Goal: Task Accomplishment & Management: Manage account settings

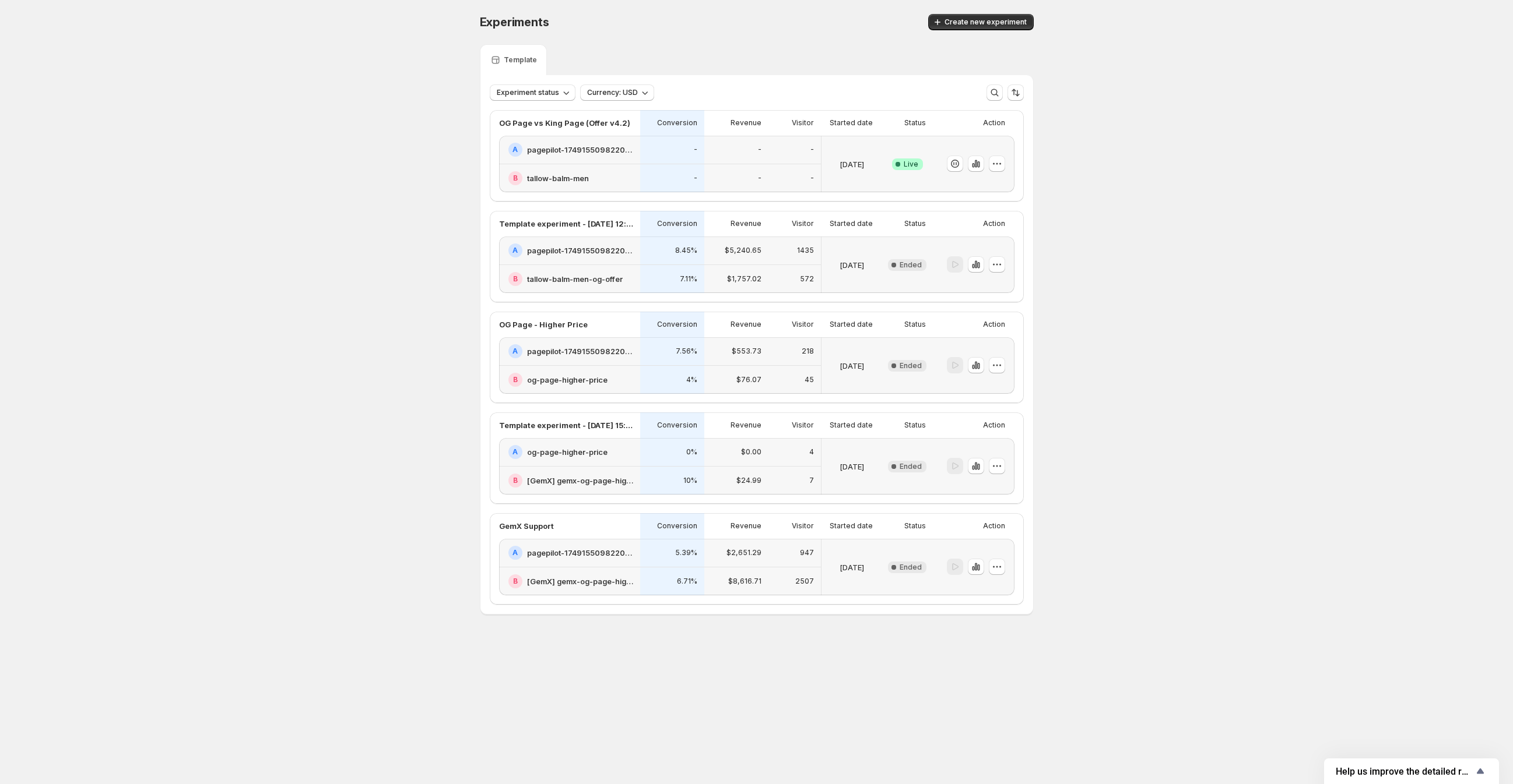
click at [551, 550] on h2 "pagepilot-1749155098220-358935" at bounding box center [580, 553] width 106 height 12
click at [589, 125] on p "OG Page vs King Page (Offer v4.2)" at bounding box center [564, 123] width 131 height 12
click at [975, 164] on icon "button" at bounding box center [975, 163] width 3 height 8
click at [996, 95] on icon "button" at bounding box center [995, 93] width 12 height 12
click at [600, 87] on input "text" at bounding box center [737, 92] width 458 height 16
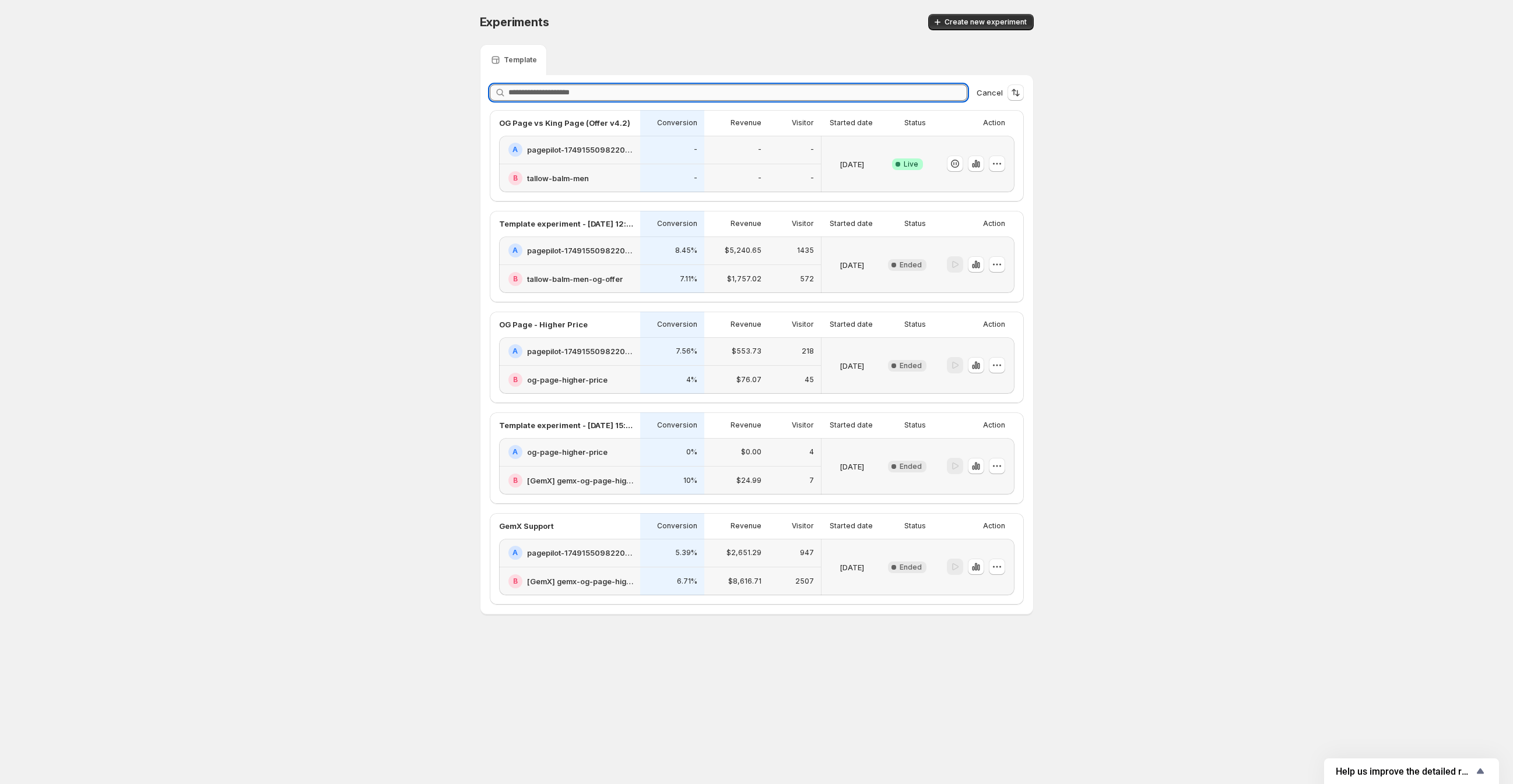
paste input "**********"
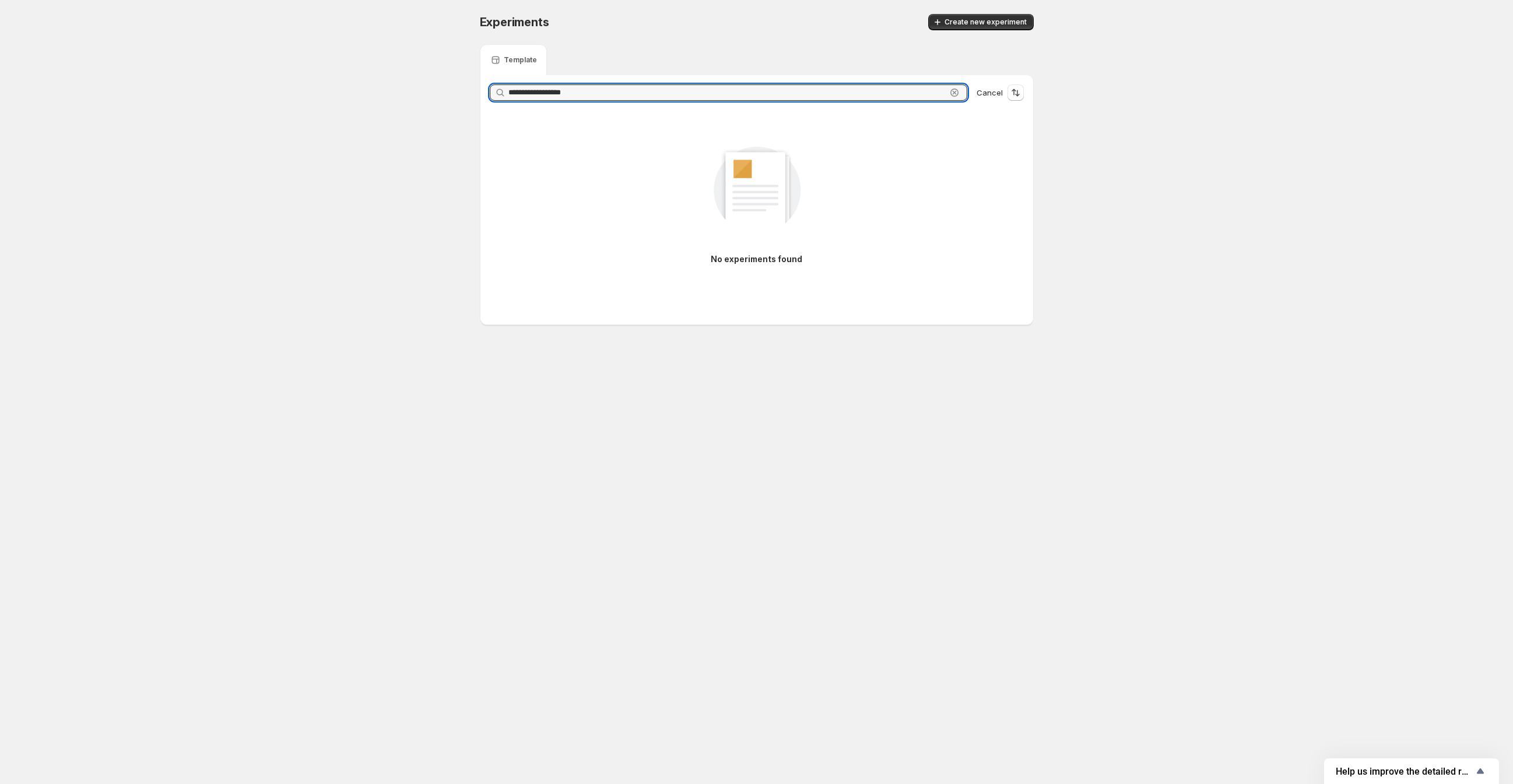
type input "**********"
click at [584, 91] on input "**********" at bounding box center [727, 92] width 438 height 16
click at [584, 91] on input "**********" at bounding box center [727, 92] width 438 height 16
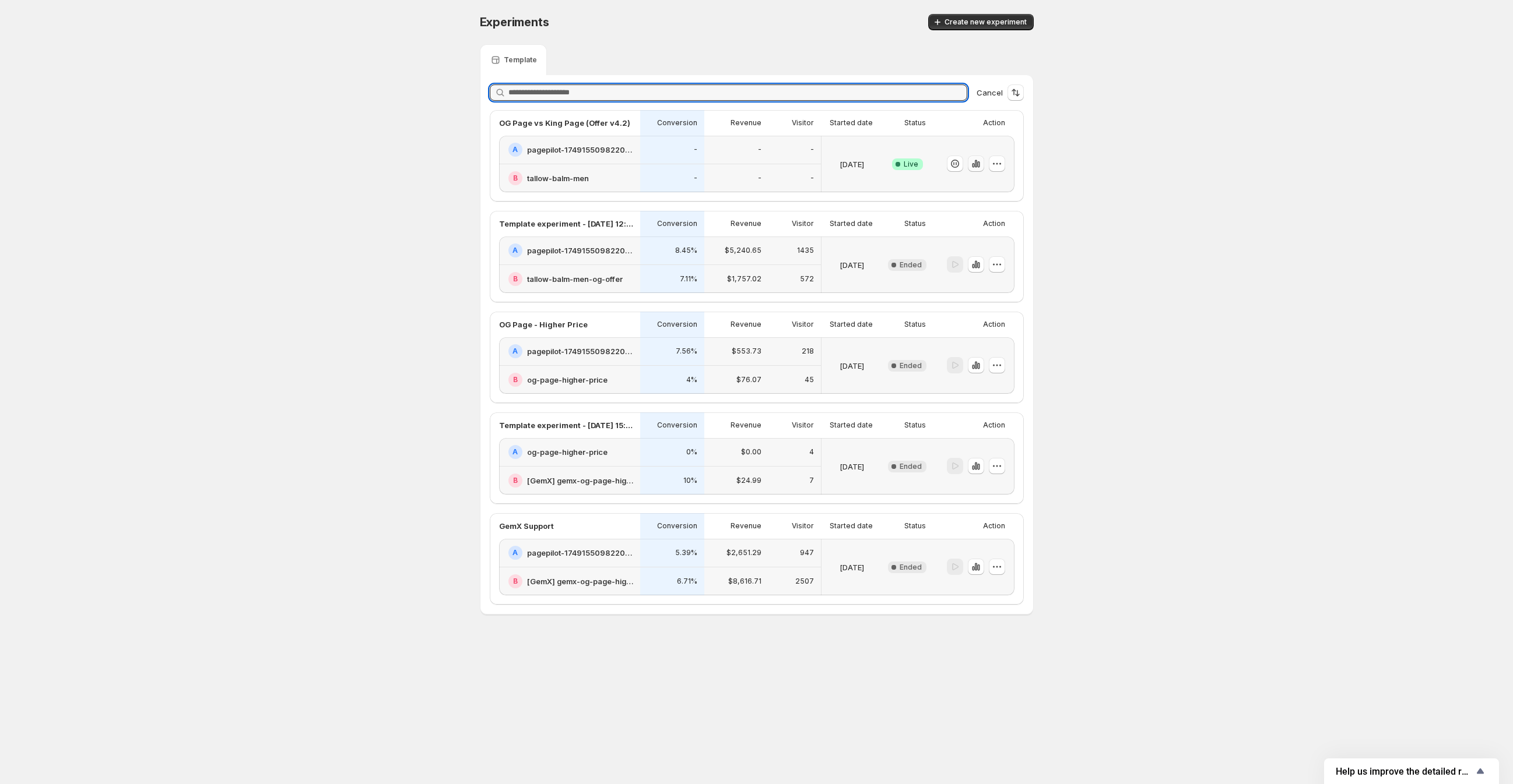
click at [973, 163] on icon "button" at bounding box center [976, 164] width 12 height 12
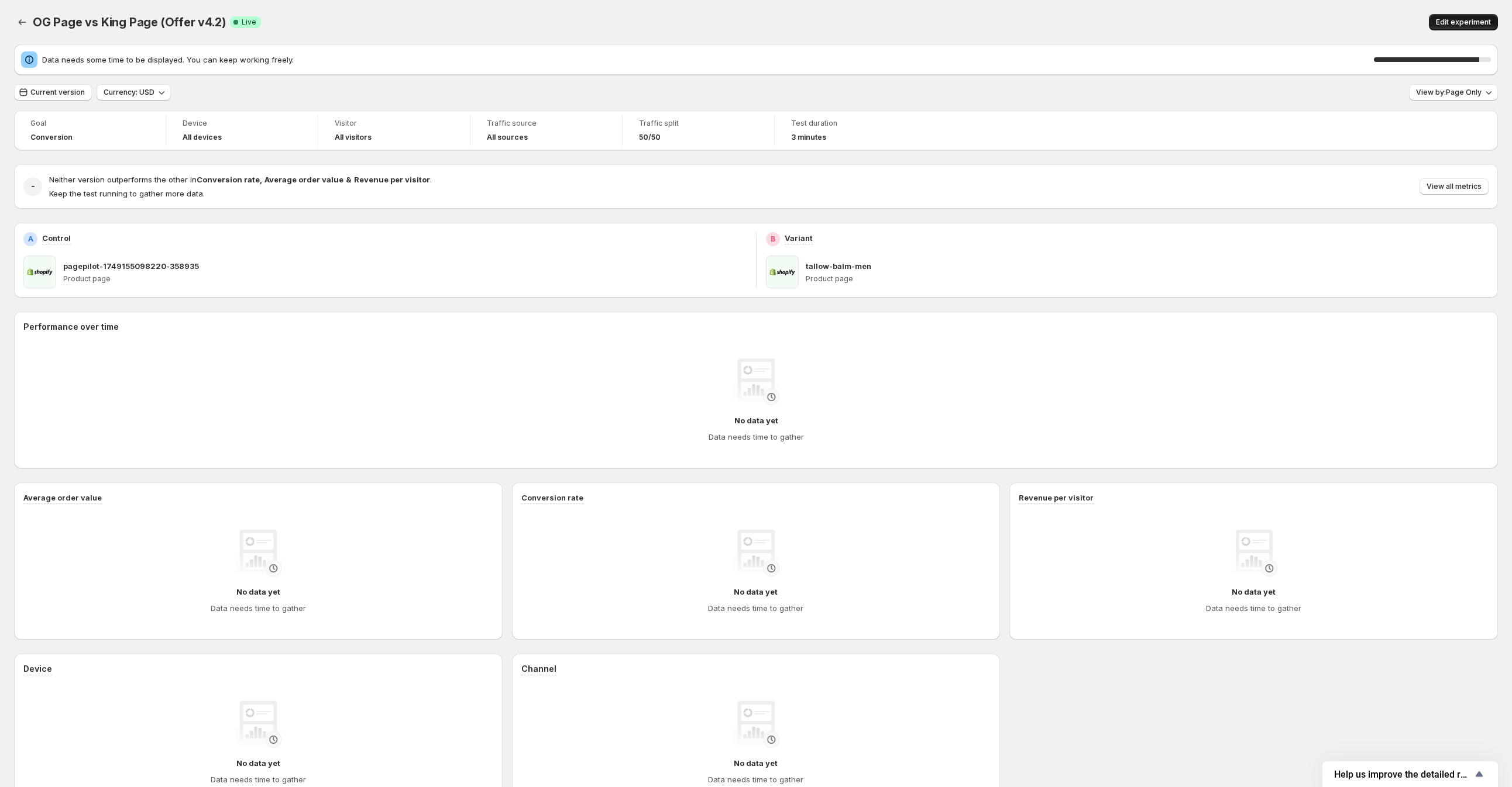
click at [1476, 24] on span "Edit experiment" at bounding box center [1463, 21] width 55 height 9
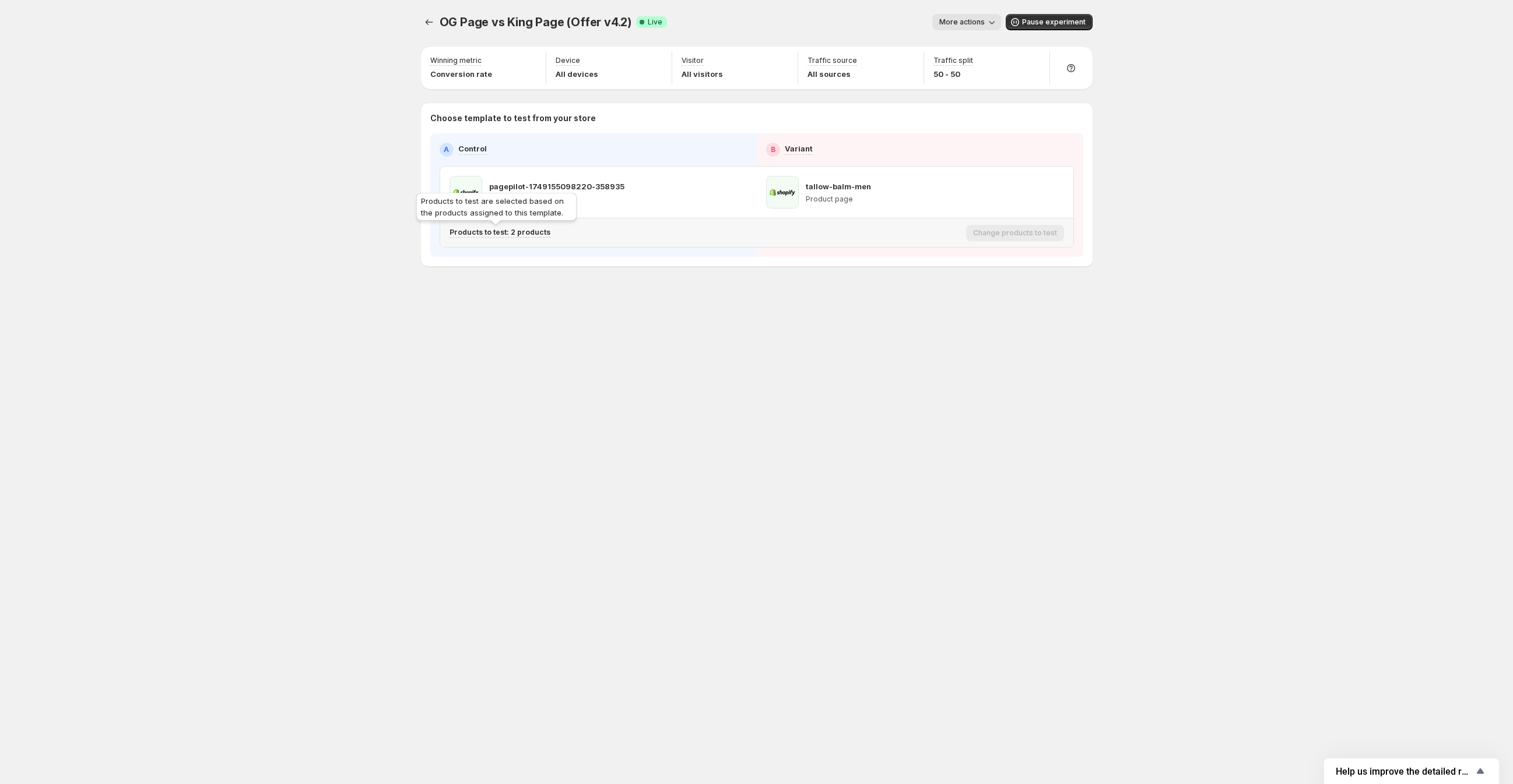
click at [504, 230] on p "Products to test: 2 products" at bounding box center [499, 232] width 101 height 9
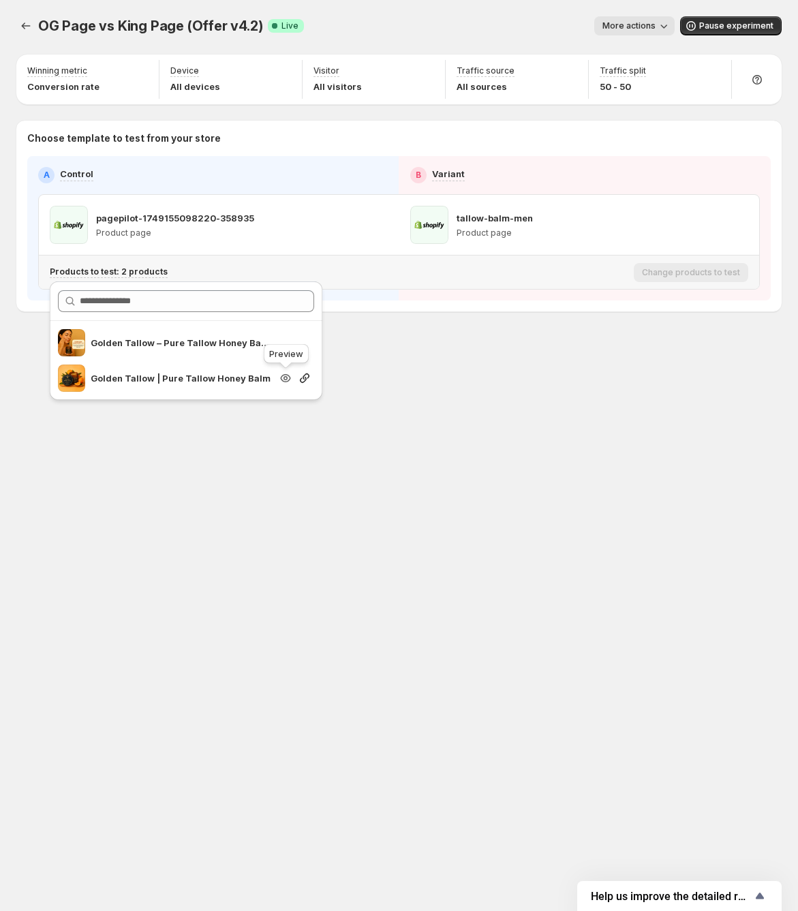
click at [285, 377] on icon "Search for and select a customer segment" at bounding box center [286, 378] width 4 height 4
drag, startPoint x: 262, startPoint y: 343, endPoint x: 91, endPoint y: 328, distance: 171.7
click at [91, 328] on div "Golden Tallow – Pure Tallow Honey Balm Golden Tallow | Pure Tallow Honey Balm" at bounding box center [186, 360] width 273 height 79
copy p "Golden Tallow – Pure Tallow Honey Balm"
copy p "Golden Tallow | Pure Tallow Honey Balm"
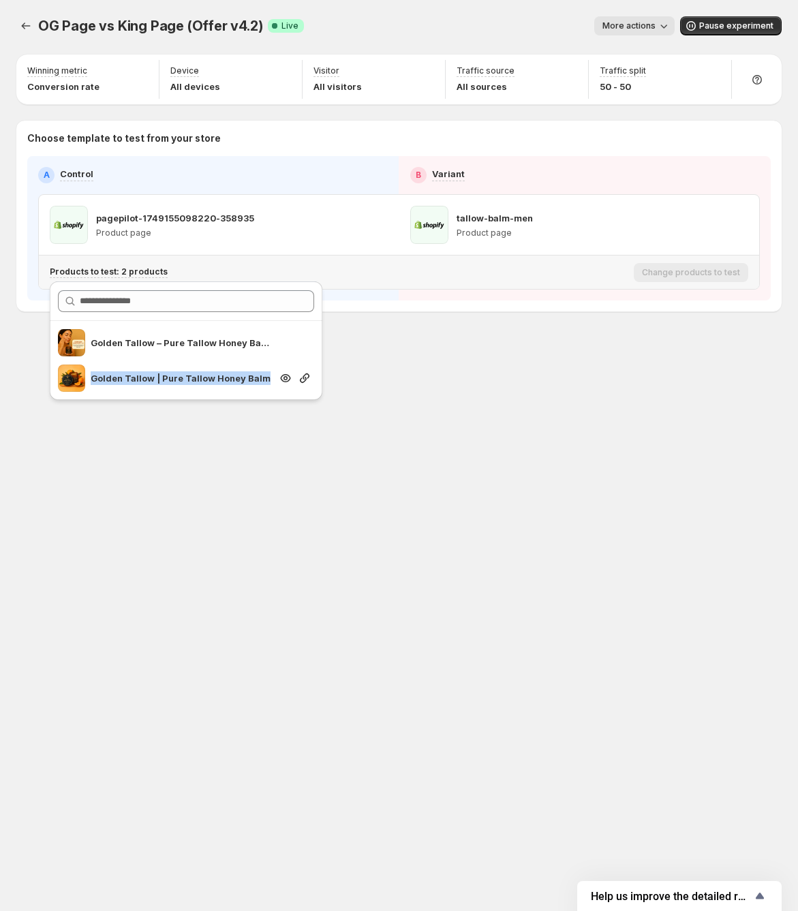
drag, startPoint x: 264, startPoint y: 381, endPoint x: 89, endPoint y: 386, distance: 174.6
click at [89, 386] on div "Golden Tallow | Pure Tallow Honey Balm" at bounding box center [164, 378] width 213 height 27
click at [304, 343] on icon "Search for and select a customer segment" at bounding box center [305, 343] width 10 height 10
click at [307, 379] on icon "Search for and select a customer segment" at bounding box center [305, 378] width 14 height 14
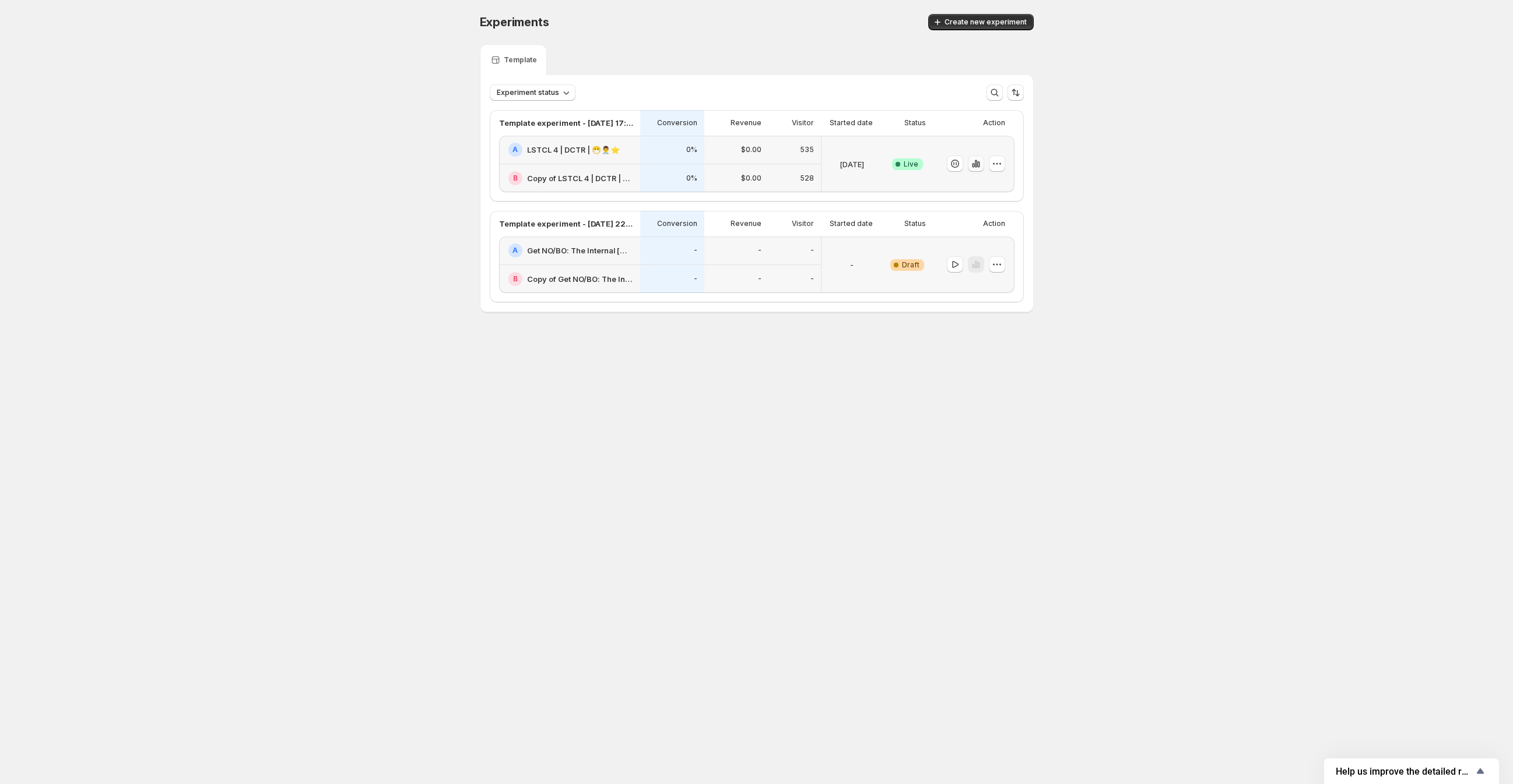
click at [976, 166] on icon "button" at bounding box center [975, 163] width 3 height 8
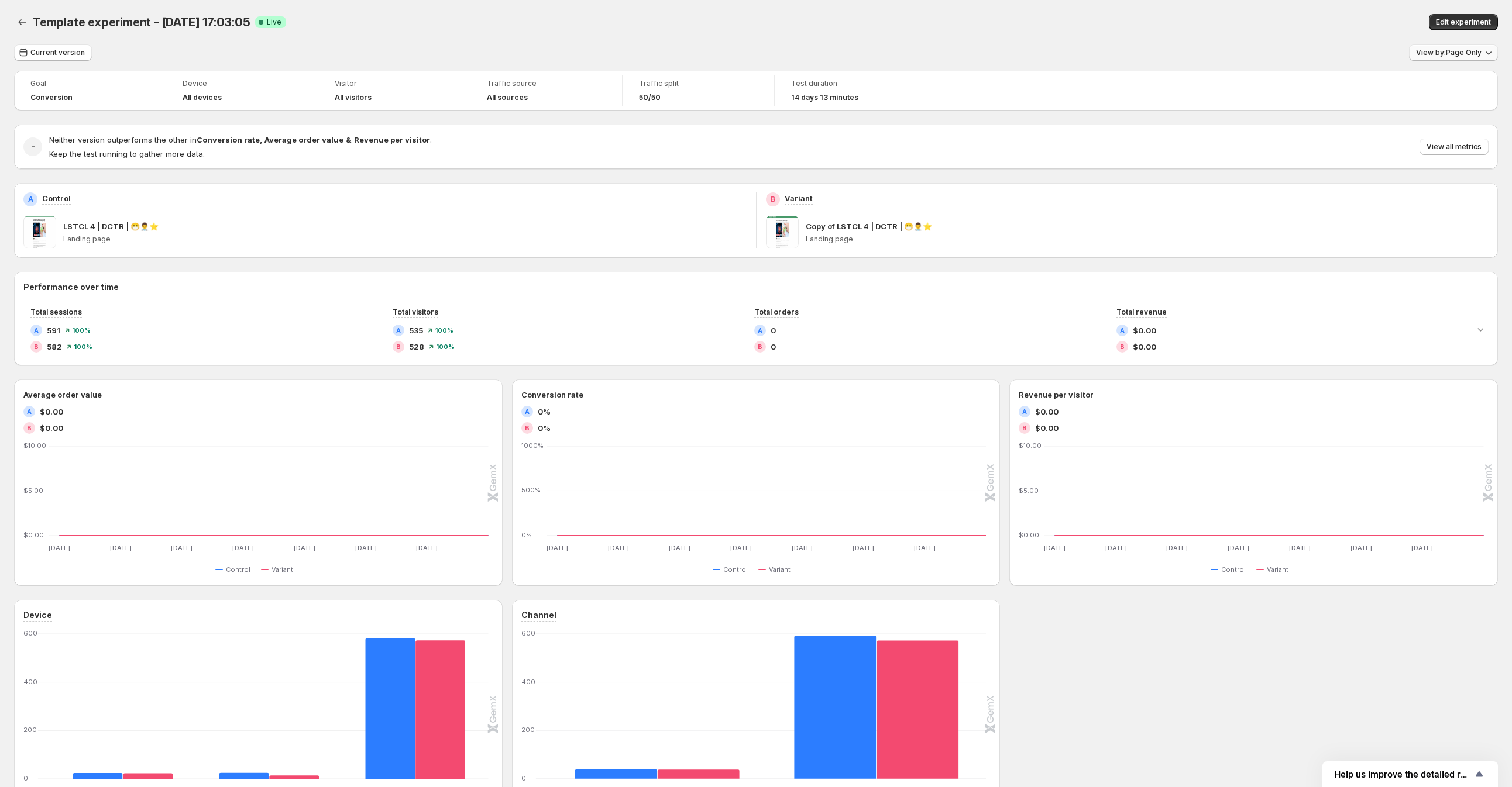
click at [1479, 52] on span "View by: Page Only" at bounding box center [1448, 52] width 65 height 9
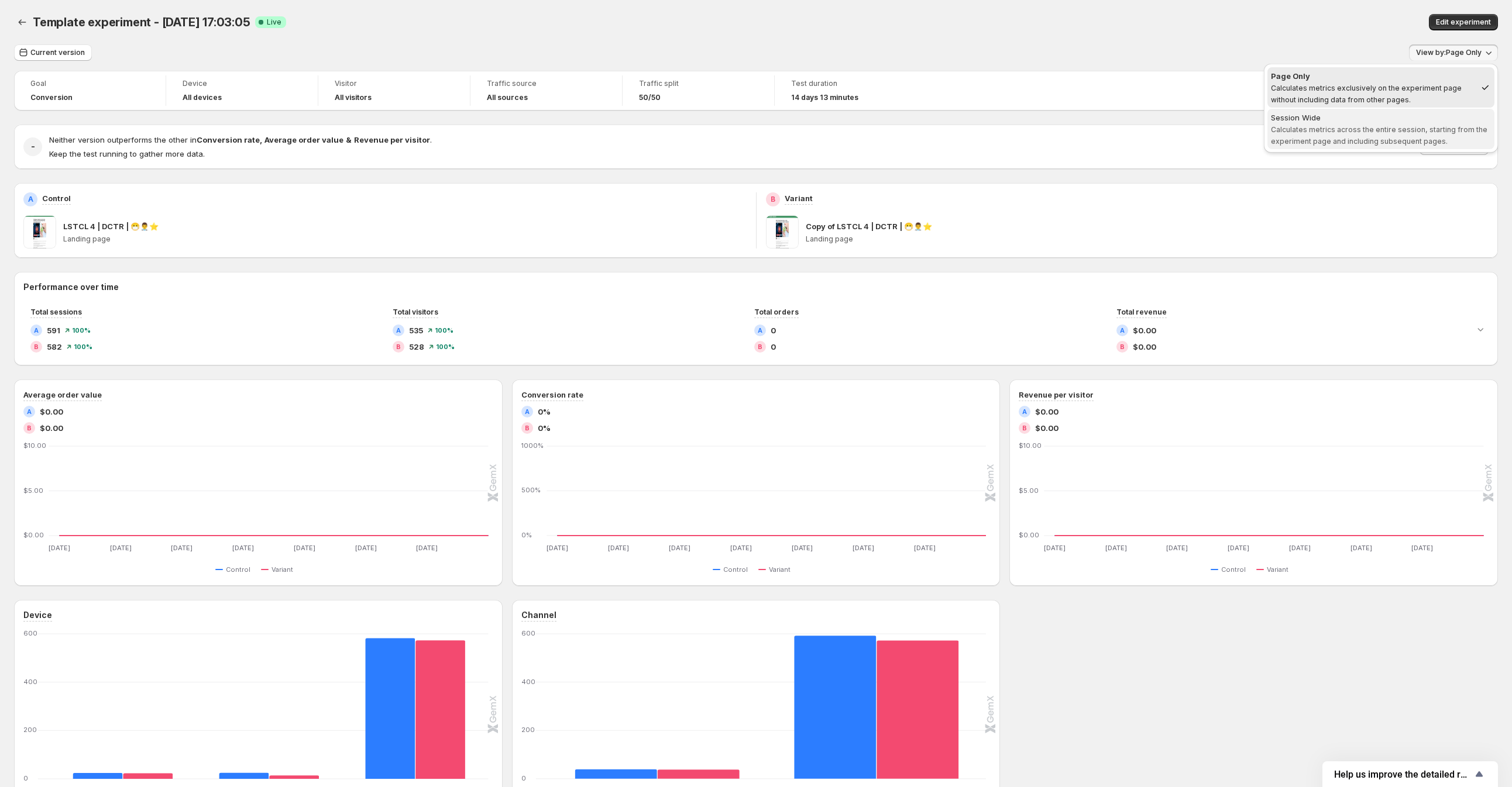
click at [1390, 126] on span "Calculates metrics across the entire session, starting from the experiment page…" at bounding box center [1379, 136] width 216 height 21
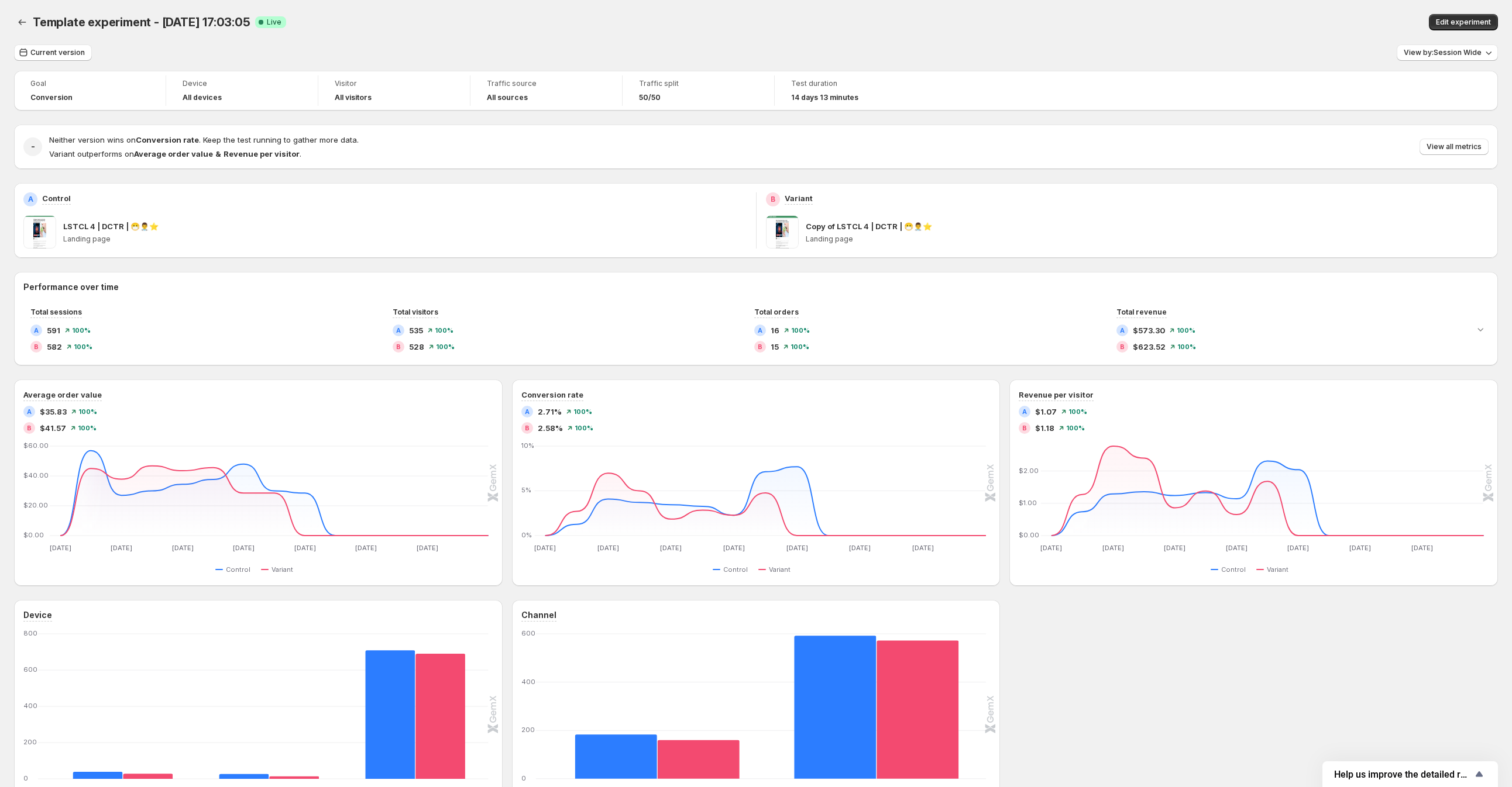
click at [610, 17] on div "Template experiment - Aug 19, 17:03:05 Success Complete Live" at bounding box center [441, 21] width 817 height 16
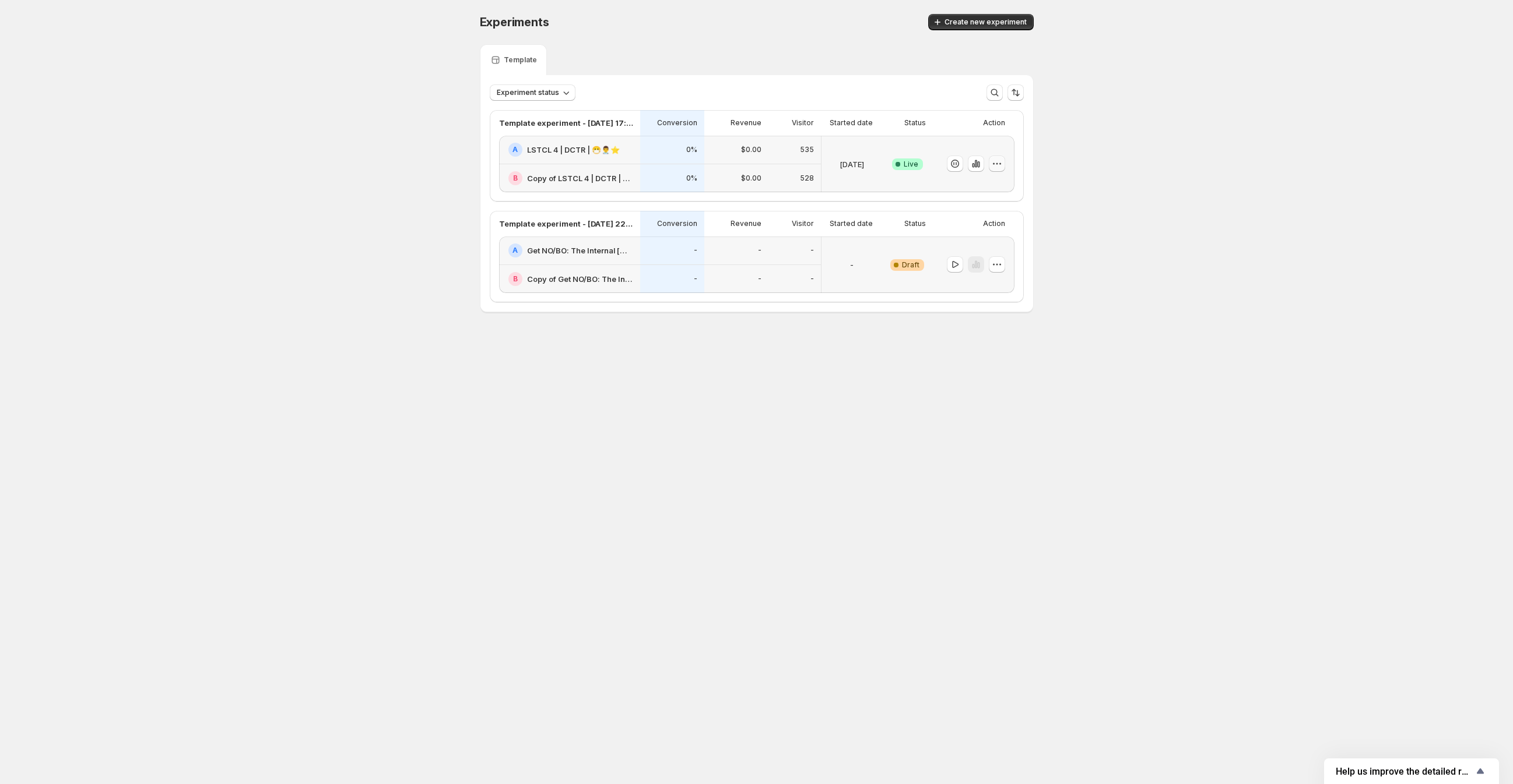
click at [1002, 166] on icon "button" at bounding box center [997, 164] width 12 height 12
click at [1290, 322] on div "Experiments. This page is ready Experiments Create new experiment Template Expe…" at bounding box center [756, 187] width 1513 height 375
click at [975, 165] on icon "button" at bounding box center [975, 163] width 3 height 8
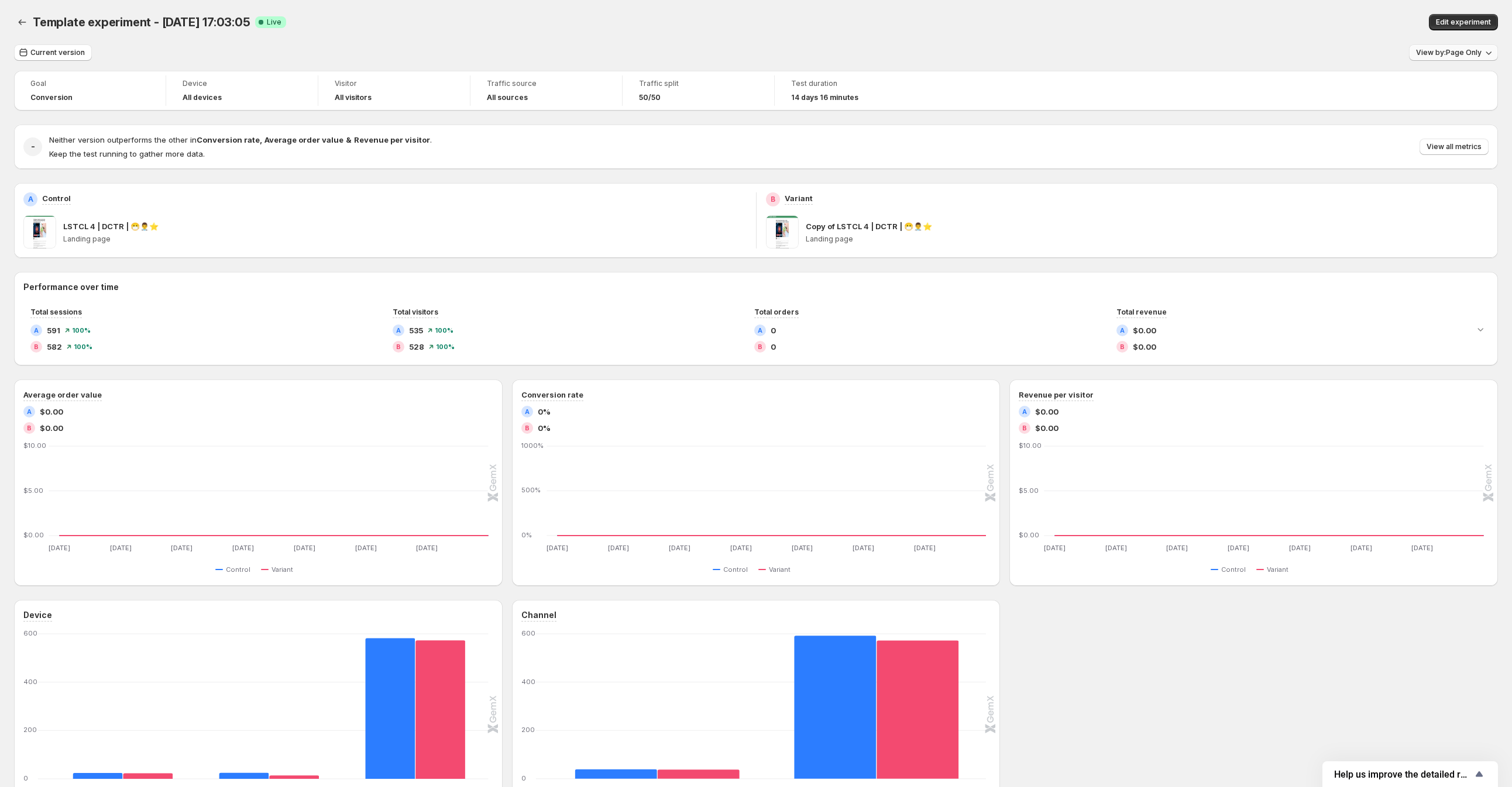
click at [1463, 52] on span "View by: Page Only" at bounding box center [1448, 52] width 65 height 9
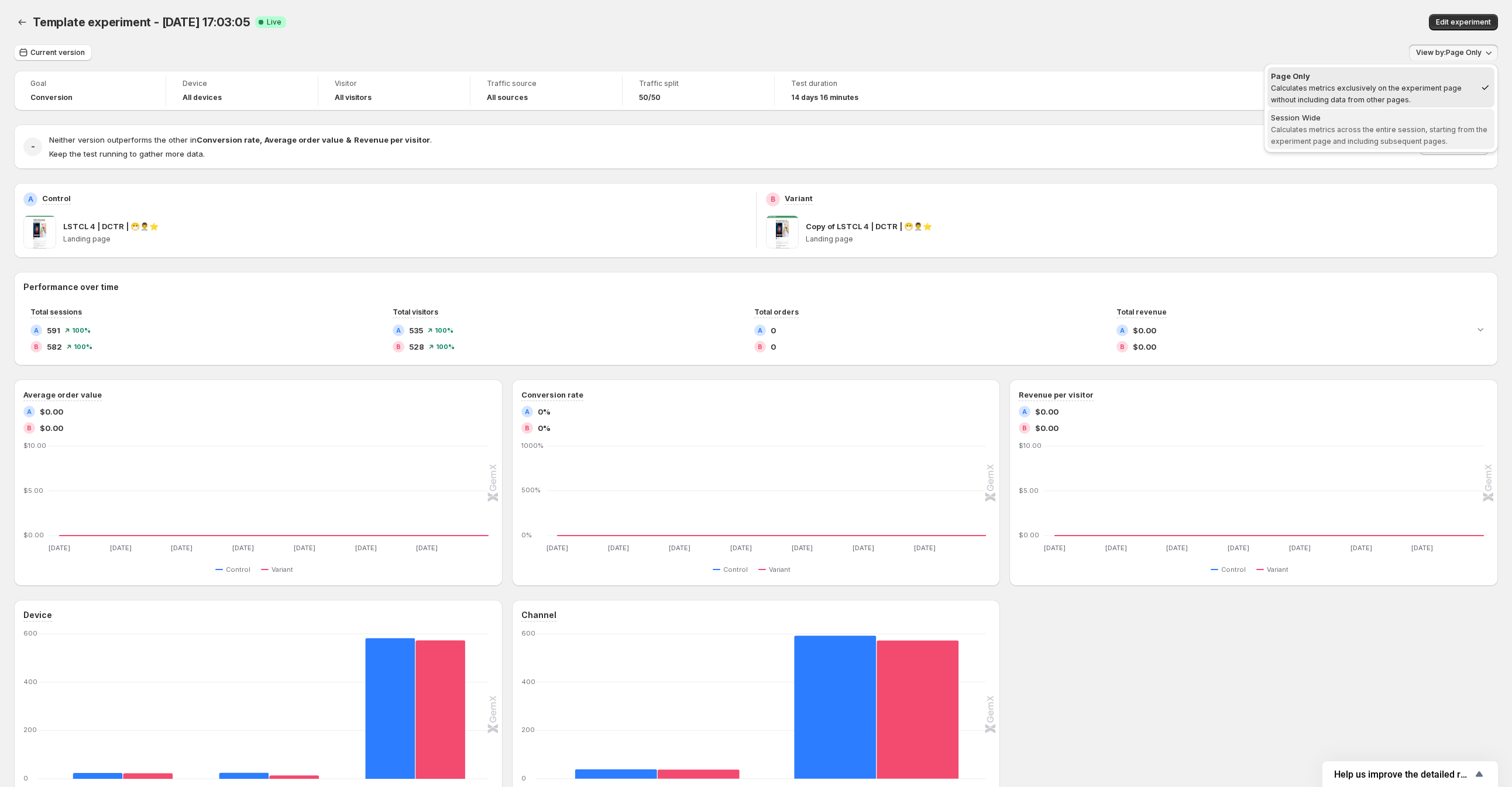
click at [1414, 130] on span "Calculates metrics across the entire session, starting from the experiment page…" at bounding box center [1379, 136] width 216 height 21
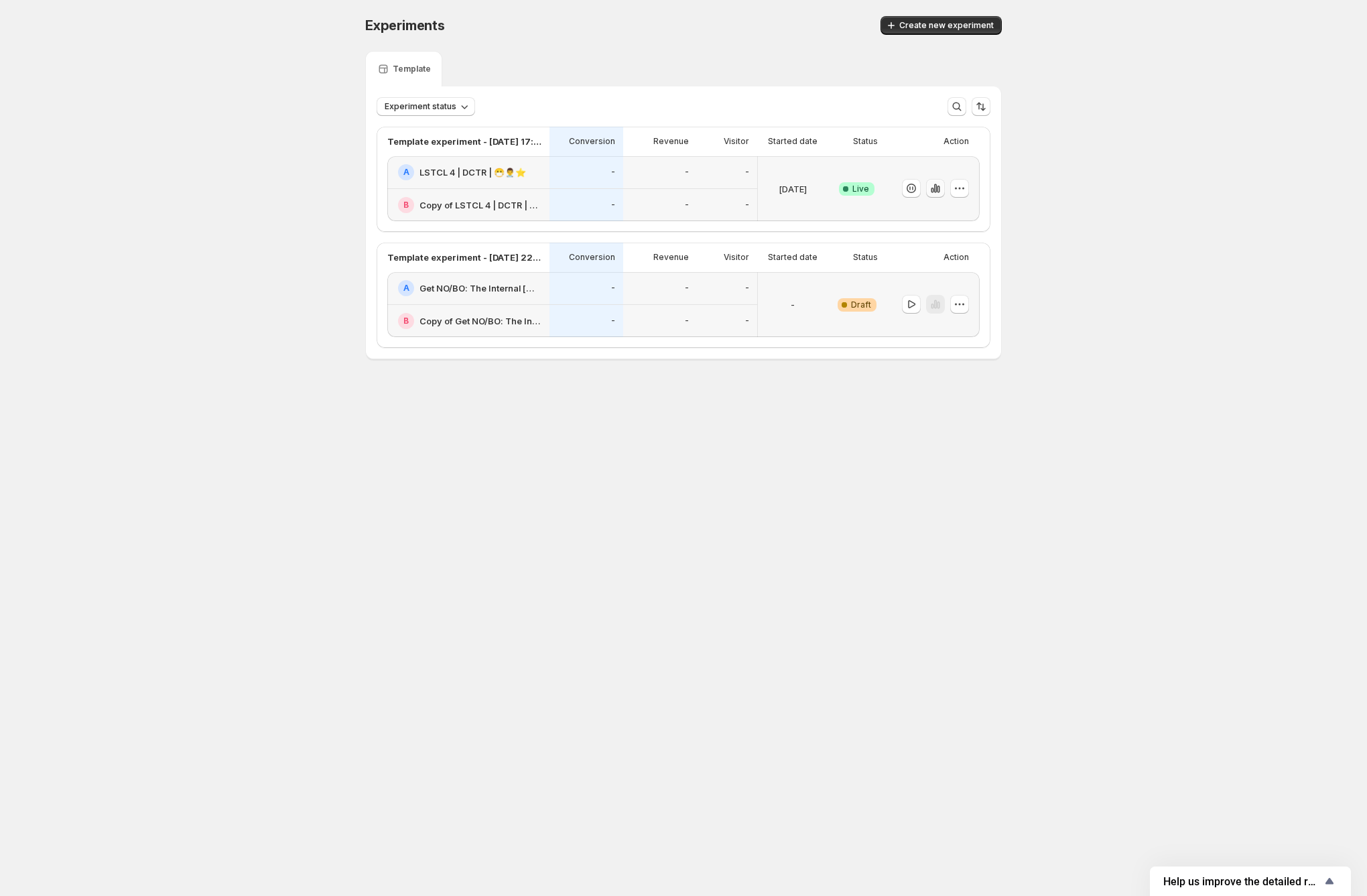
click at [938, 192] on icon "button" at bounding box center [938, 189] width 3 height 7
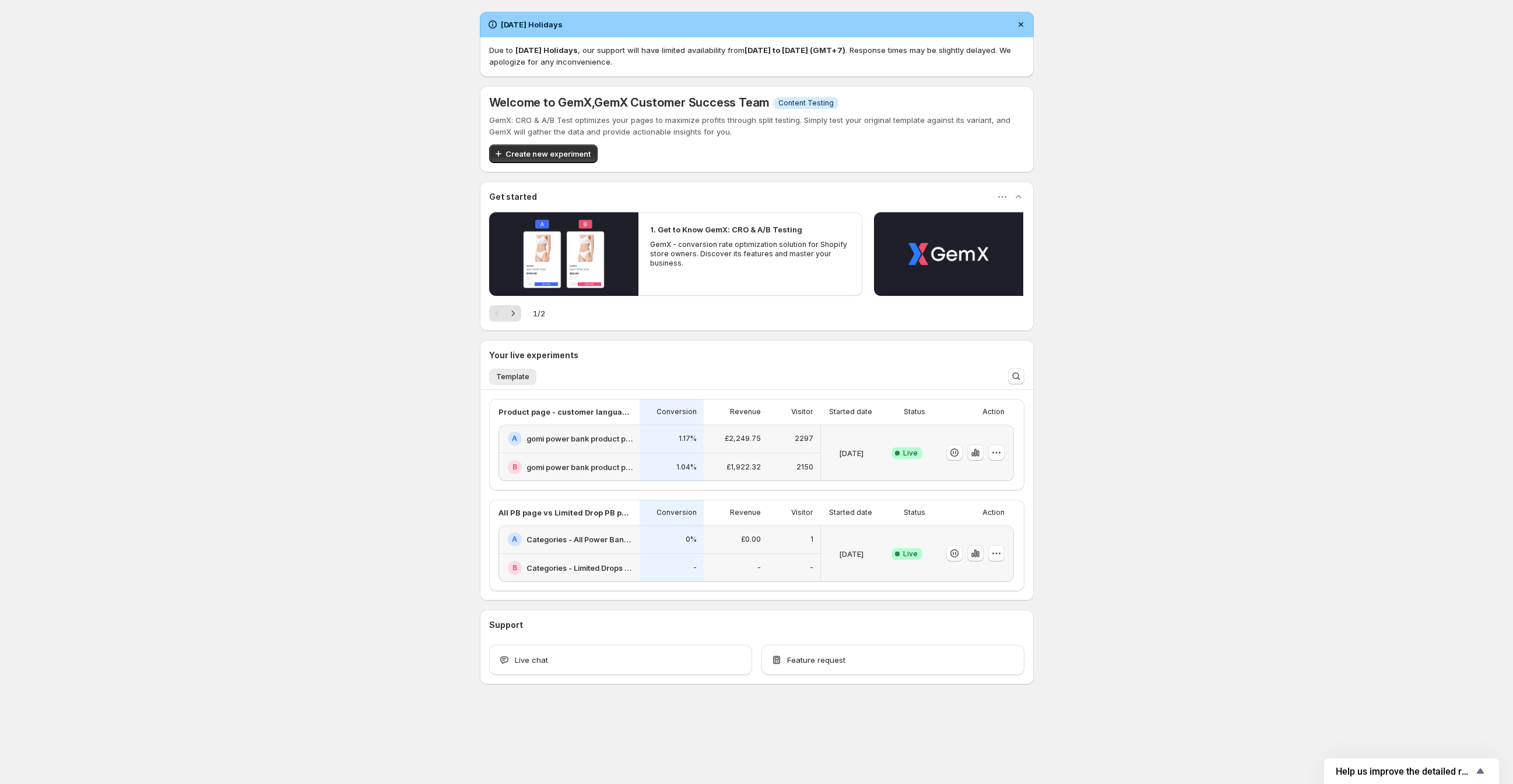
click at [980, 554] on icon "button" at bounding box center [975, 554] width 12 height 12
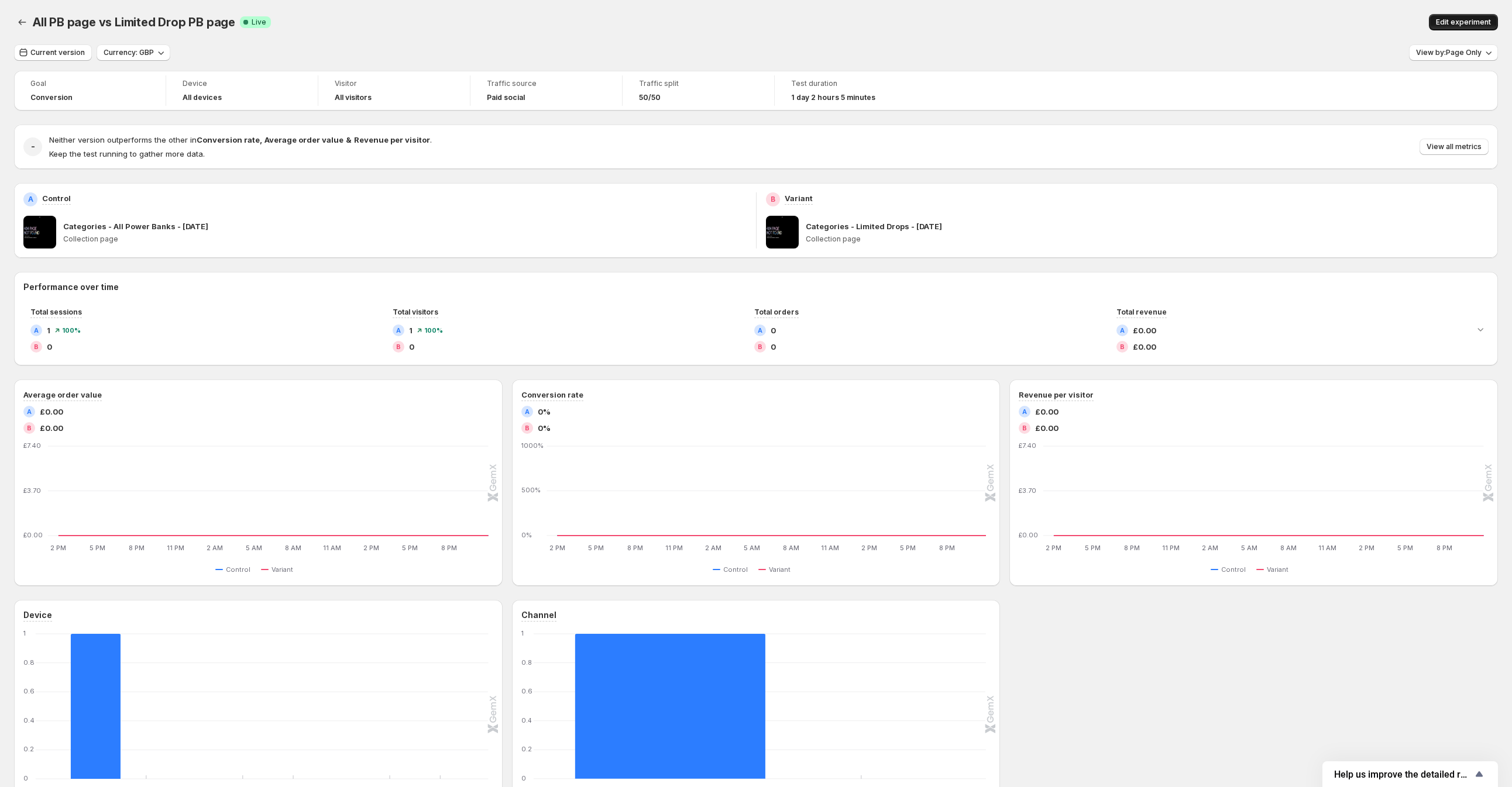
click at [1473, 23] on span "Edit experiment" at bounding box center [1463, 21] width 55 height 9
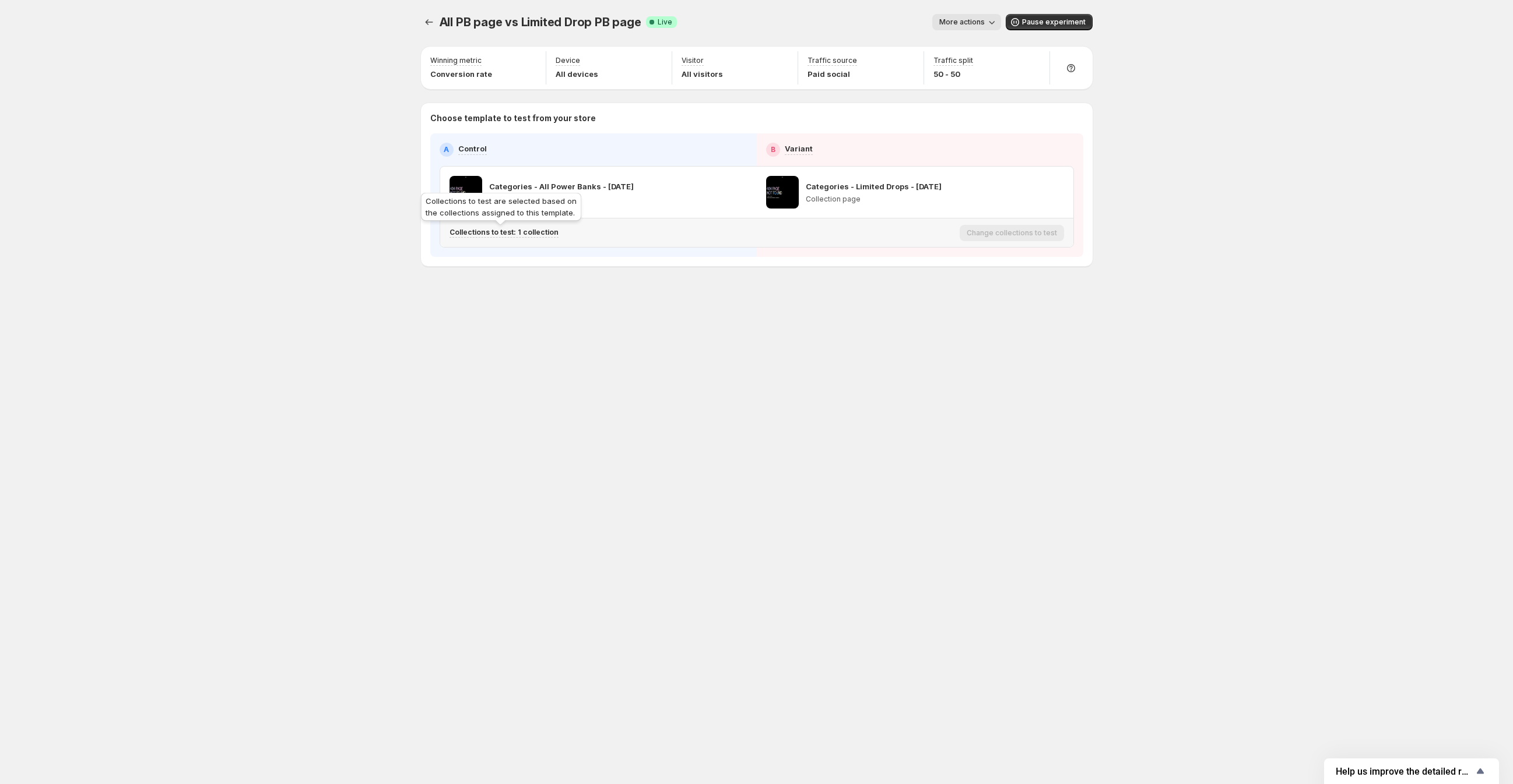
click at [507, 234] on p "Collections to test: 1 collection" at bounding box center [503, 232] width 109 height 9
click at [668, 294] on icon "Search for and select a customer segment" at bounding box center [668, 293] width 9 height 9
click at [667, 293] on icon "Search for and select a customer segment" at bounding box center [668, 293] width 12 height 12
click at [423, 27] on icon "Experiments" at bounding box center [429, 22] width 12 height 12
